Goal: Transaction & Acquisition: Subscribe to service/newsletter

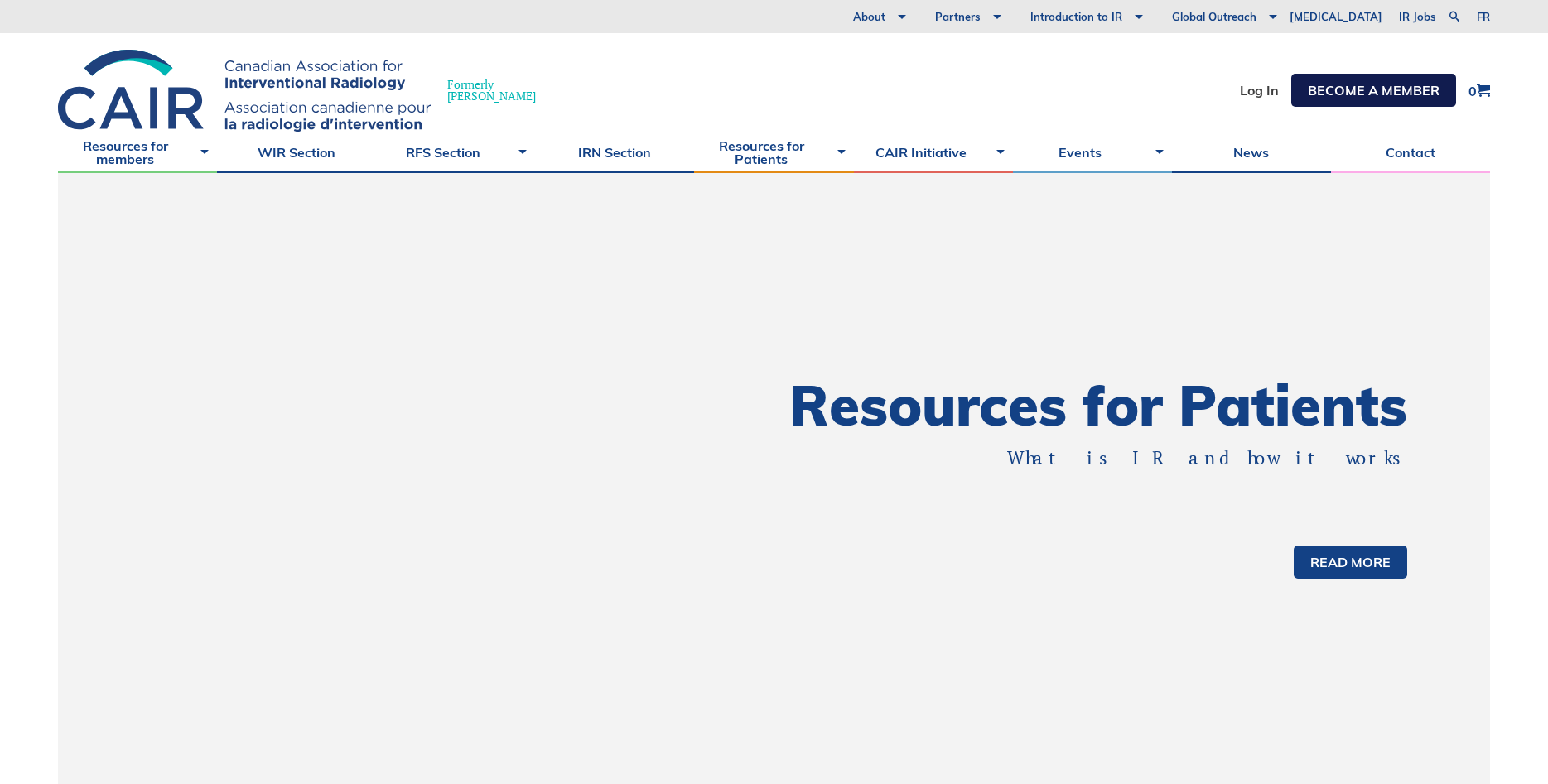
click at [1382, 93] on link "Become a member" at bounding box center [1373, 90] width 165 height 33
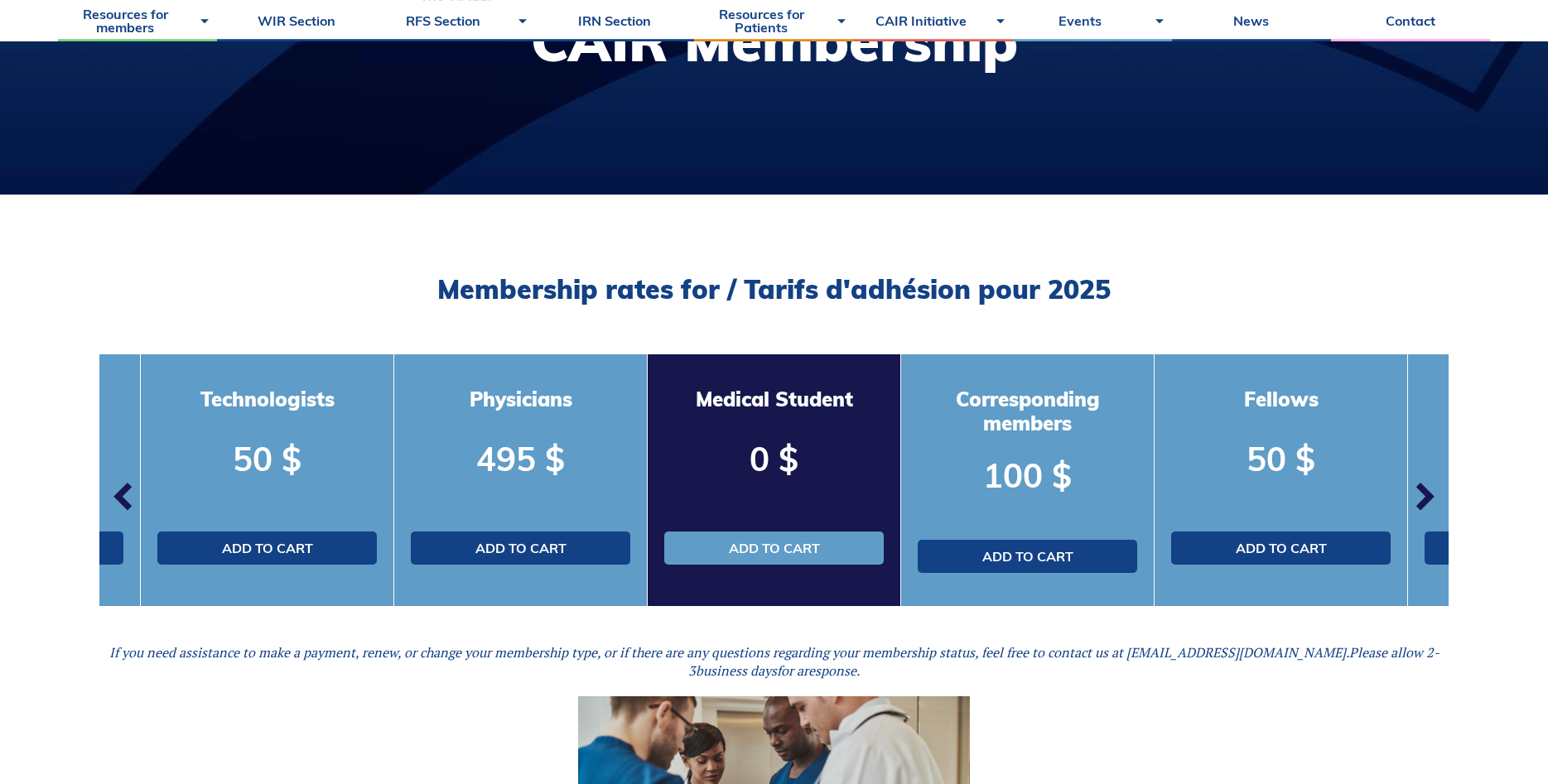
scroll to position [338, 0]
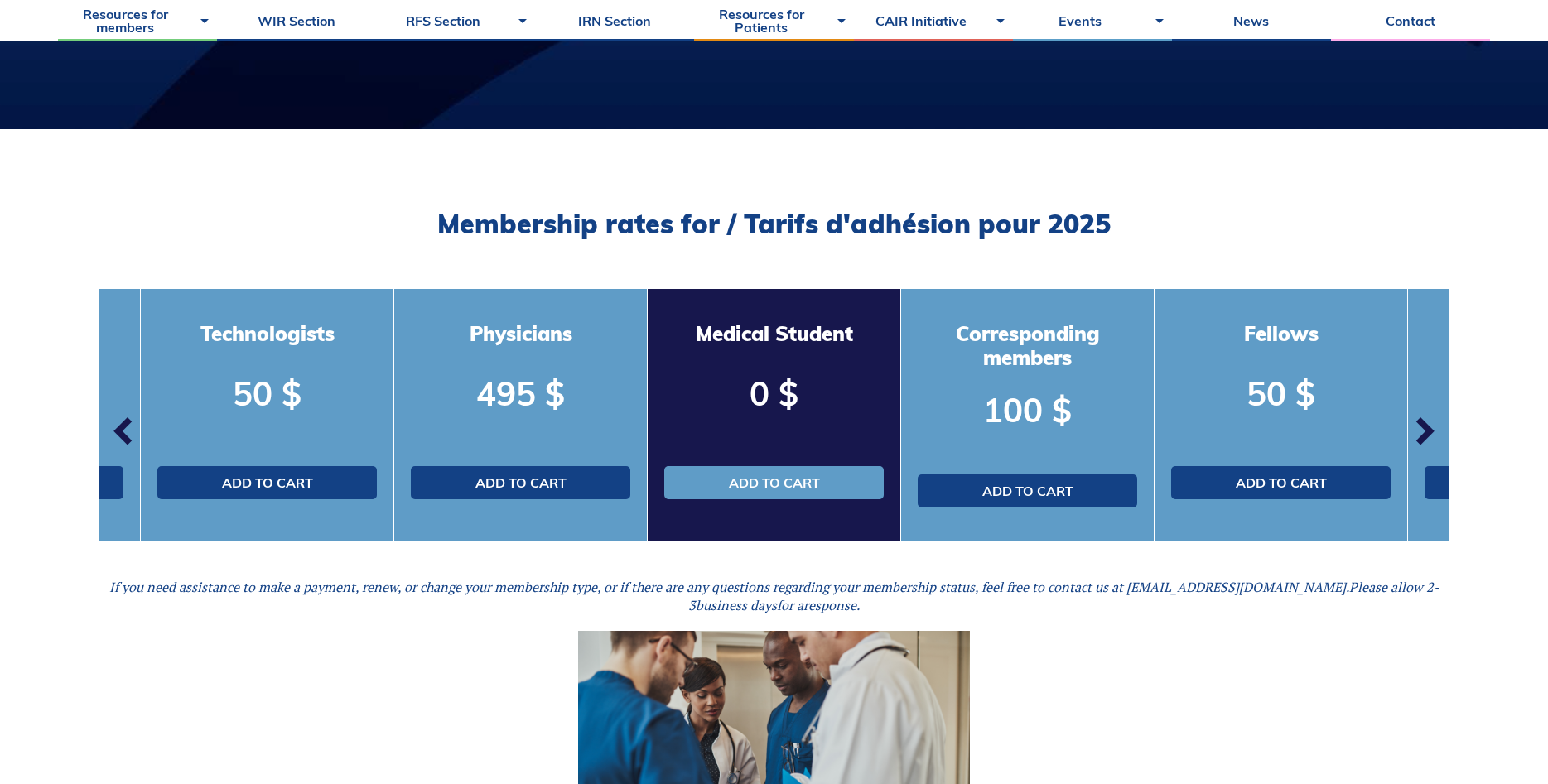
click at [117, 427] on span "button" at bounding box center [123, 430] width 50 height 50
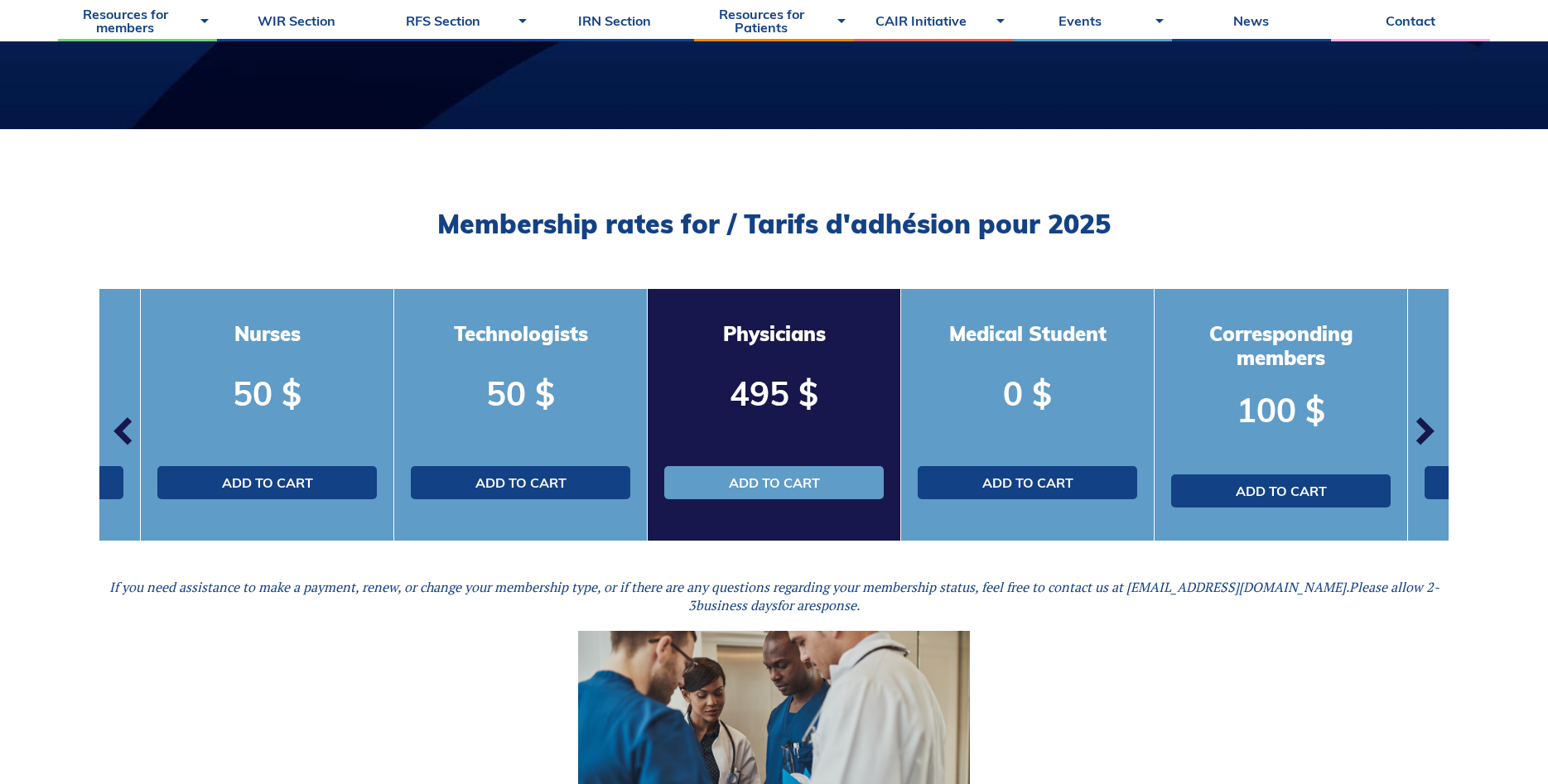
click at [117, 427] on span "button" at bounding box center [123, 430] width 50 height 50
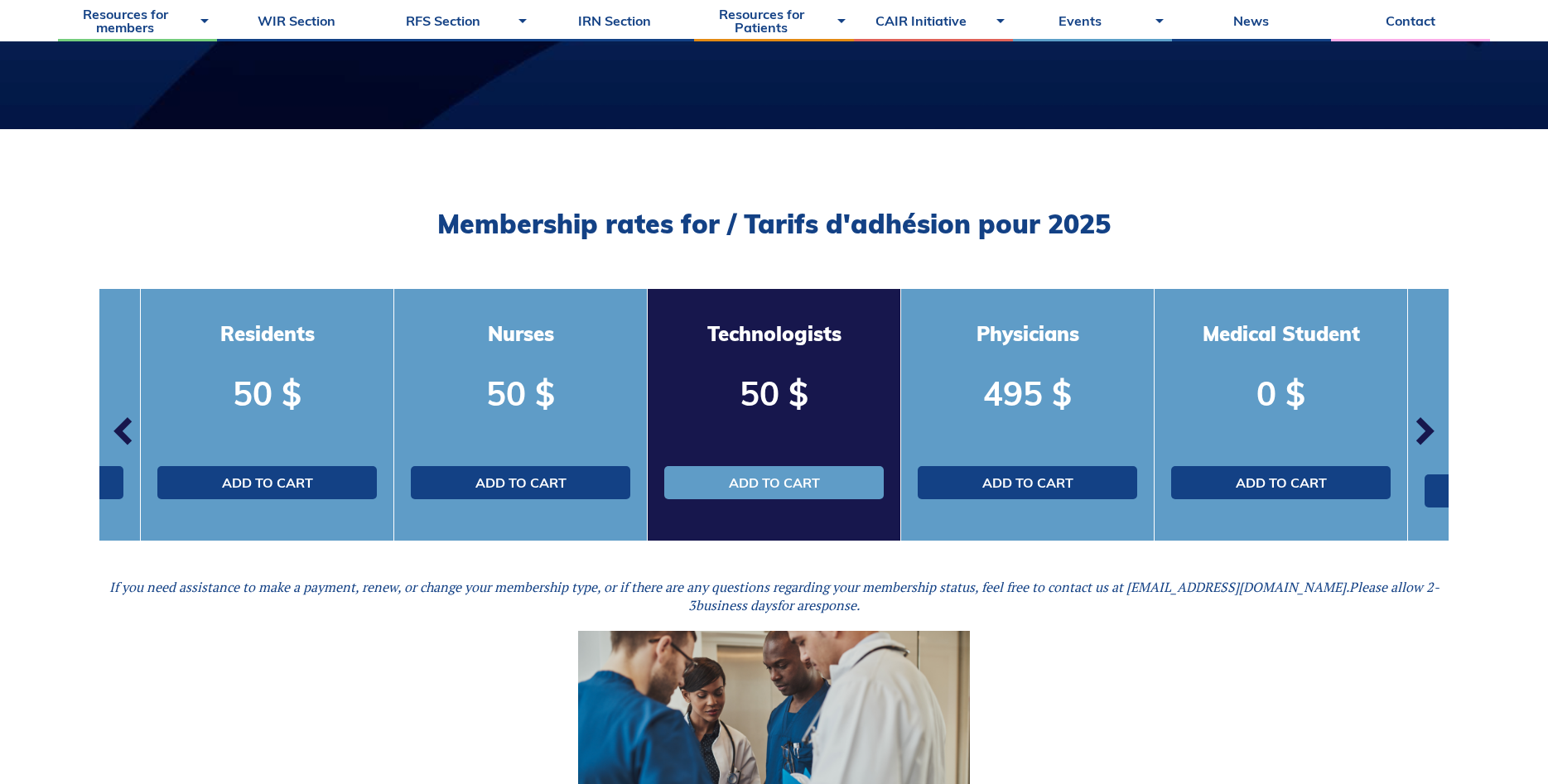
click at [117, 427] on span "button" at bounding box center [123, 430] width 50 height 50
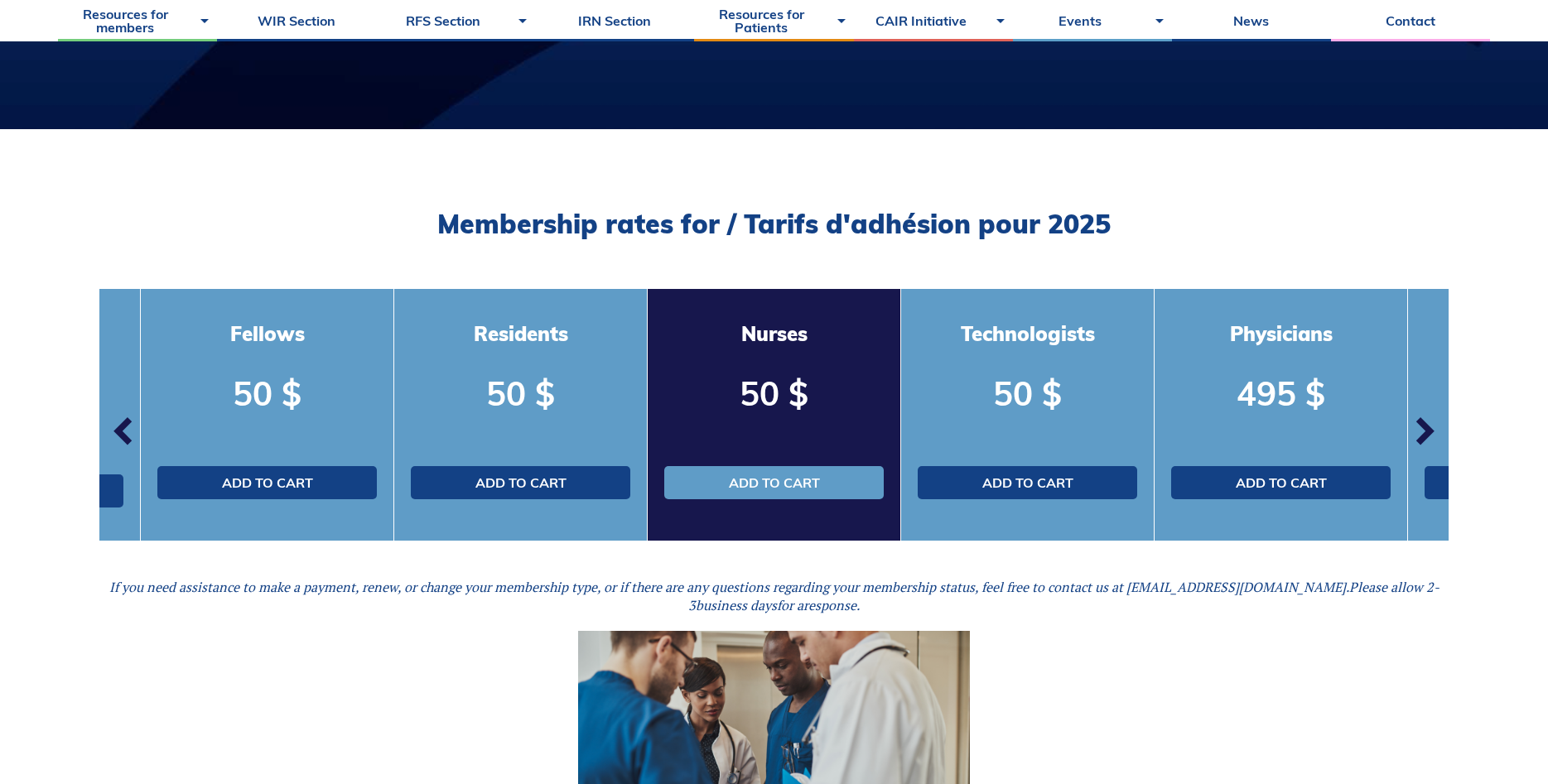
click at [117, 427] on span "button" at bounding box center [123, 430] width 50 height 50
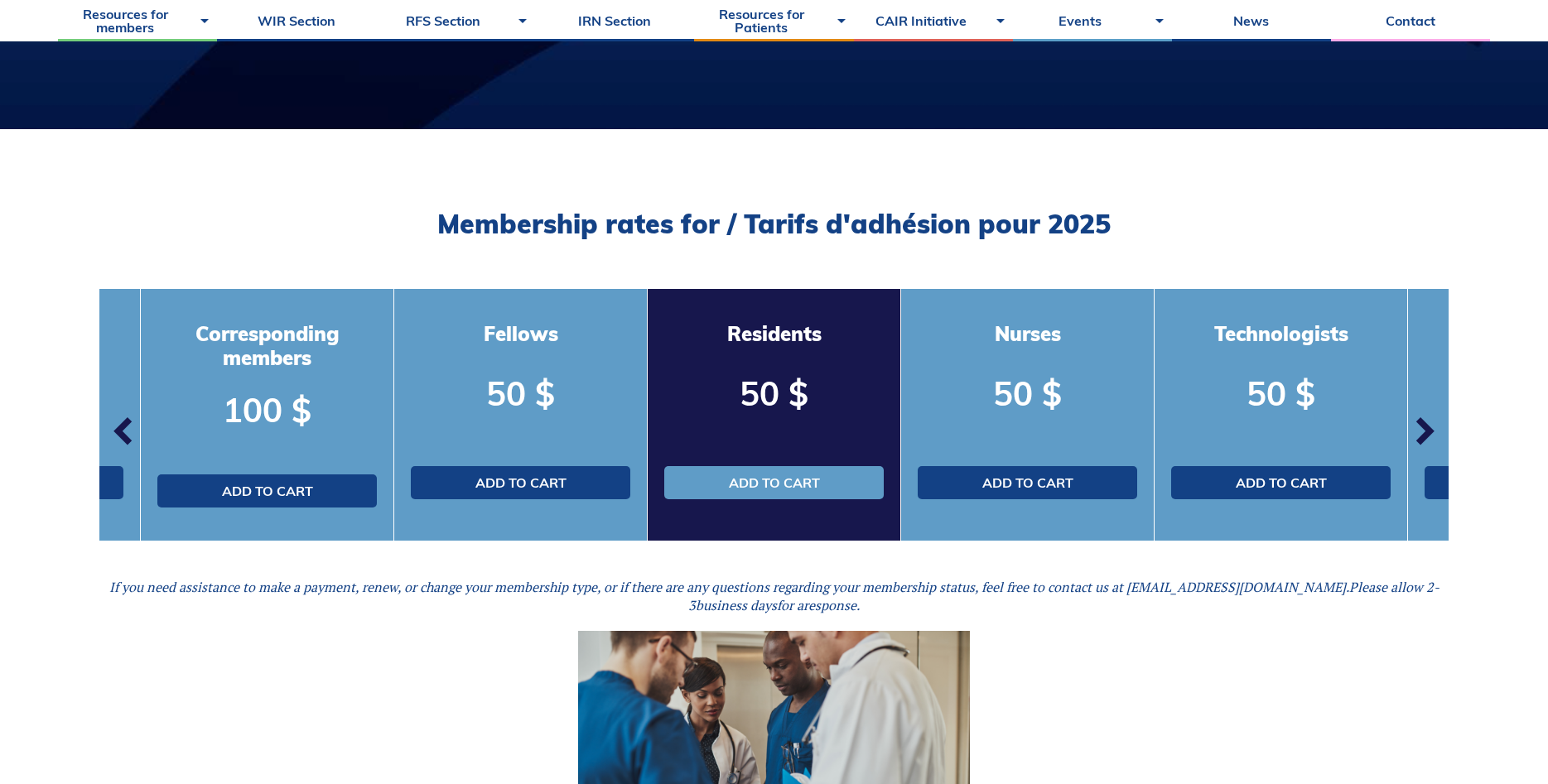
click at [117, 427] on span "button" at bounding box center [123, 430] width 50 height 50
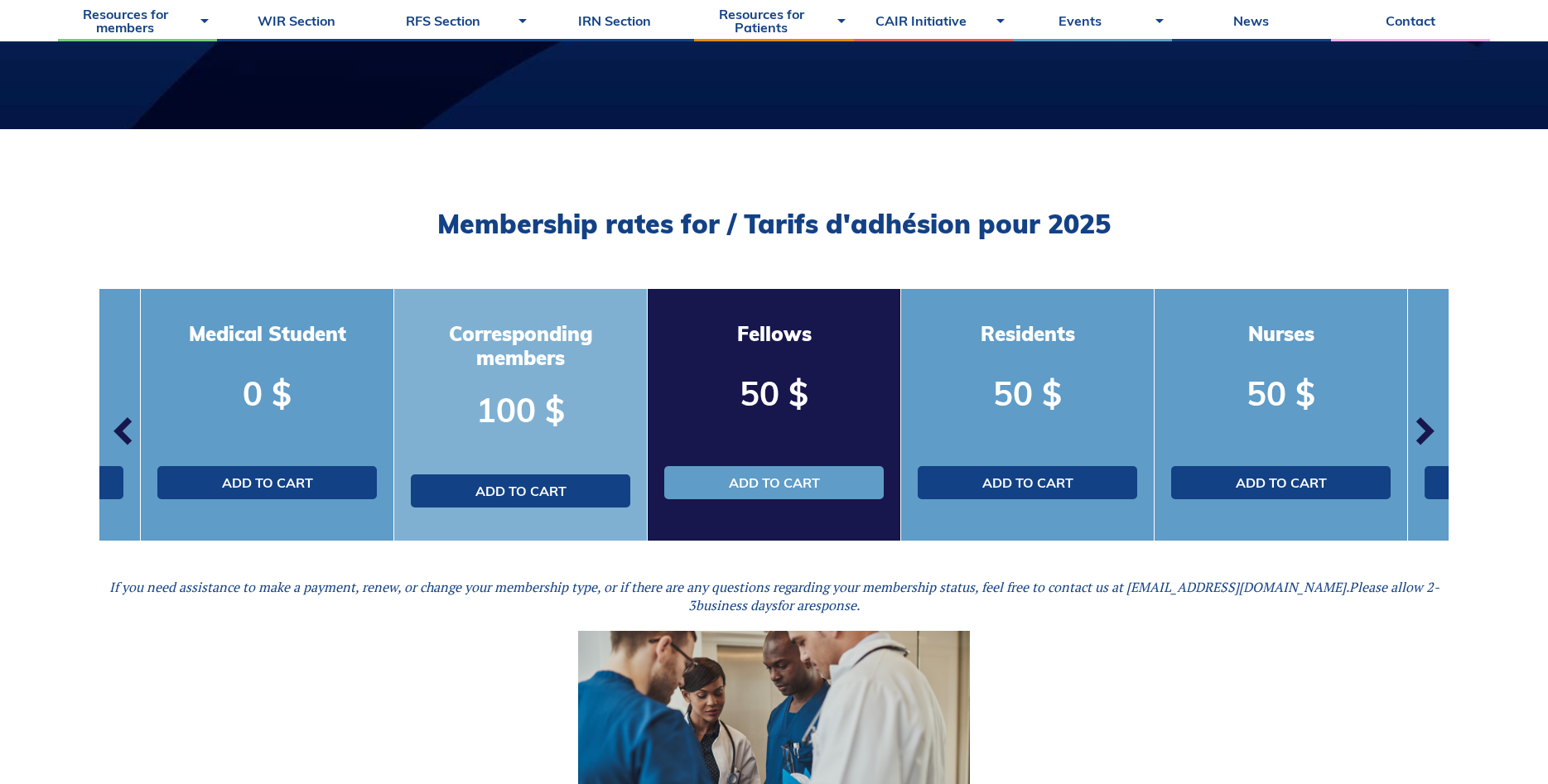
click at [492, 391] on p "100 $" at bounding box center [521, 410] width 220 height 47
click at [519, 344] on h3 "Corresponding members" at bounding box center [521, 345] width 220 height 48
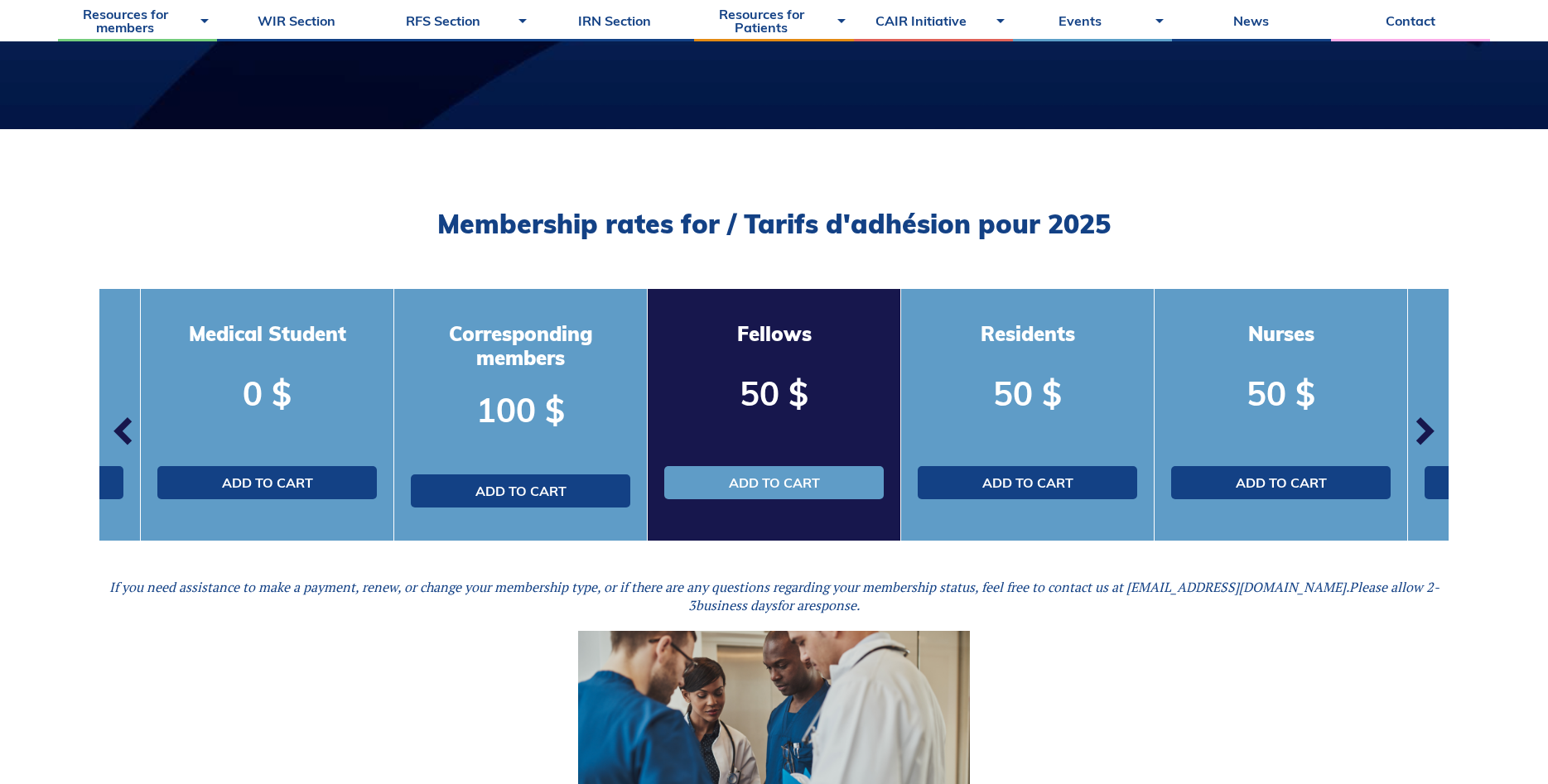
click at [120, 415] on span "button" at bounding box center [123, 430] width 50 height 50
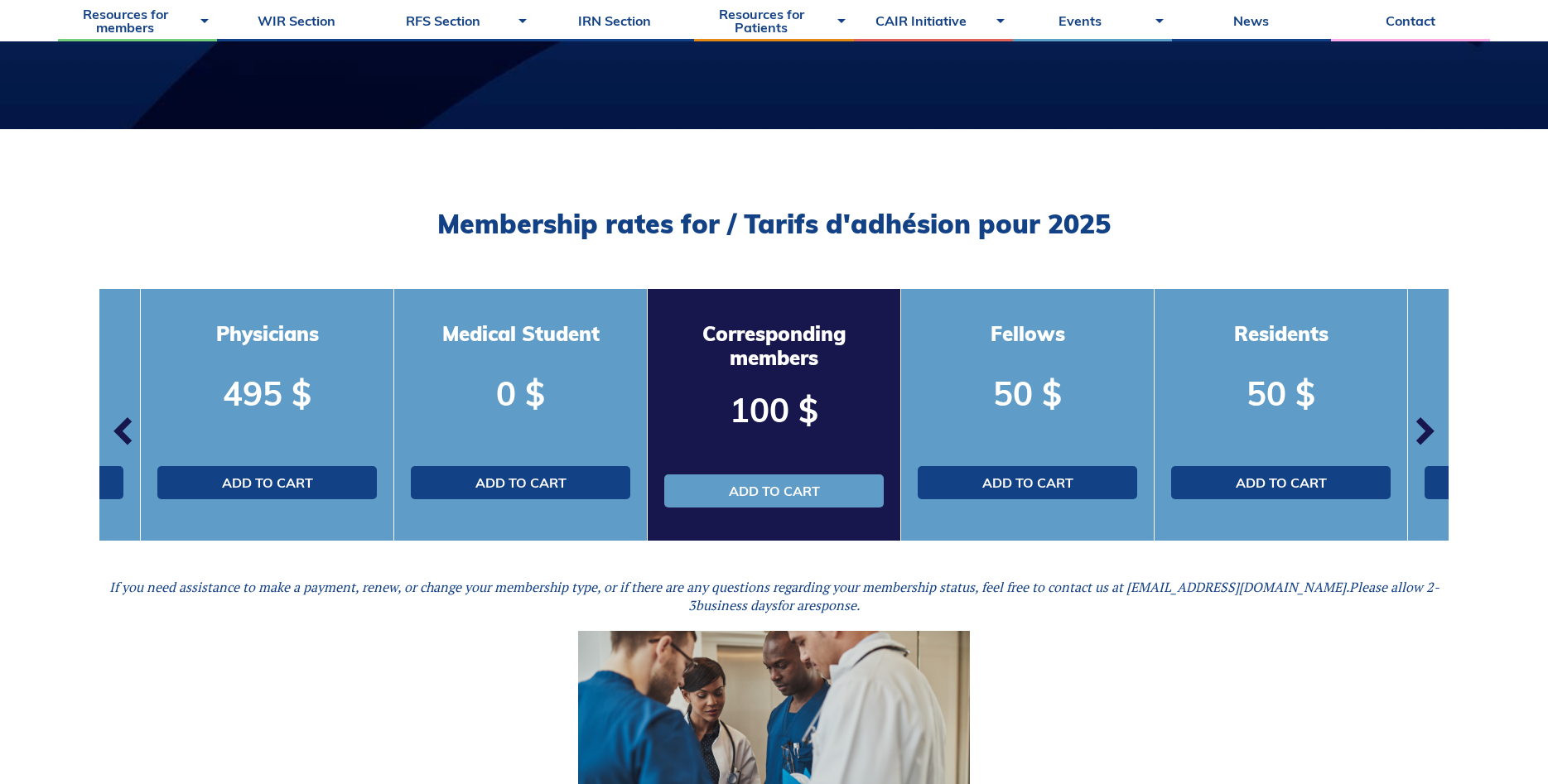
click at [120, 418] on span "button" at bounding box center [123, 430] width 50 height 50
